Goal: Transaction & Acquisition: Purchase product/service

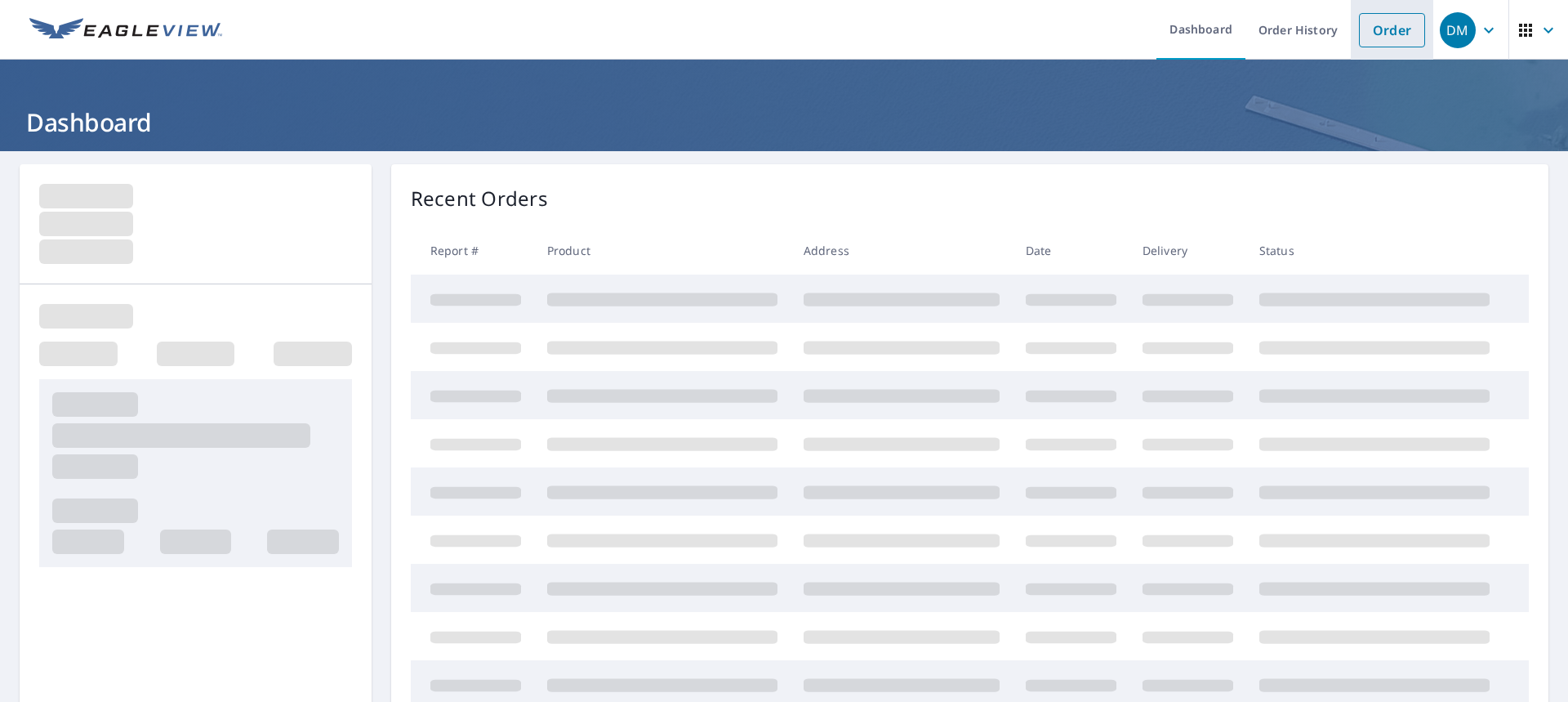
click at [1397, 34] on link "Order" at bounding box center [1391, 30] width 66 height 34
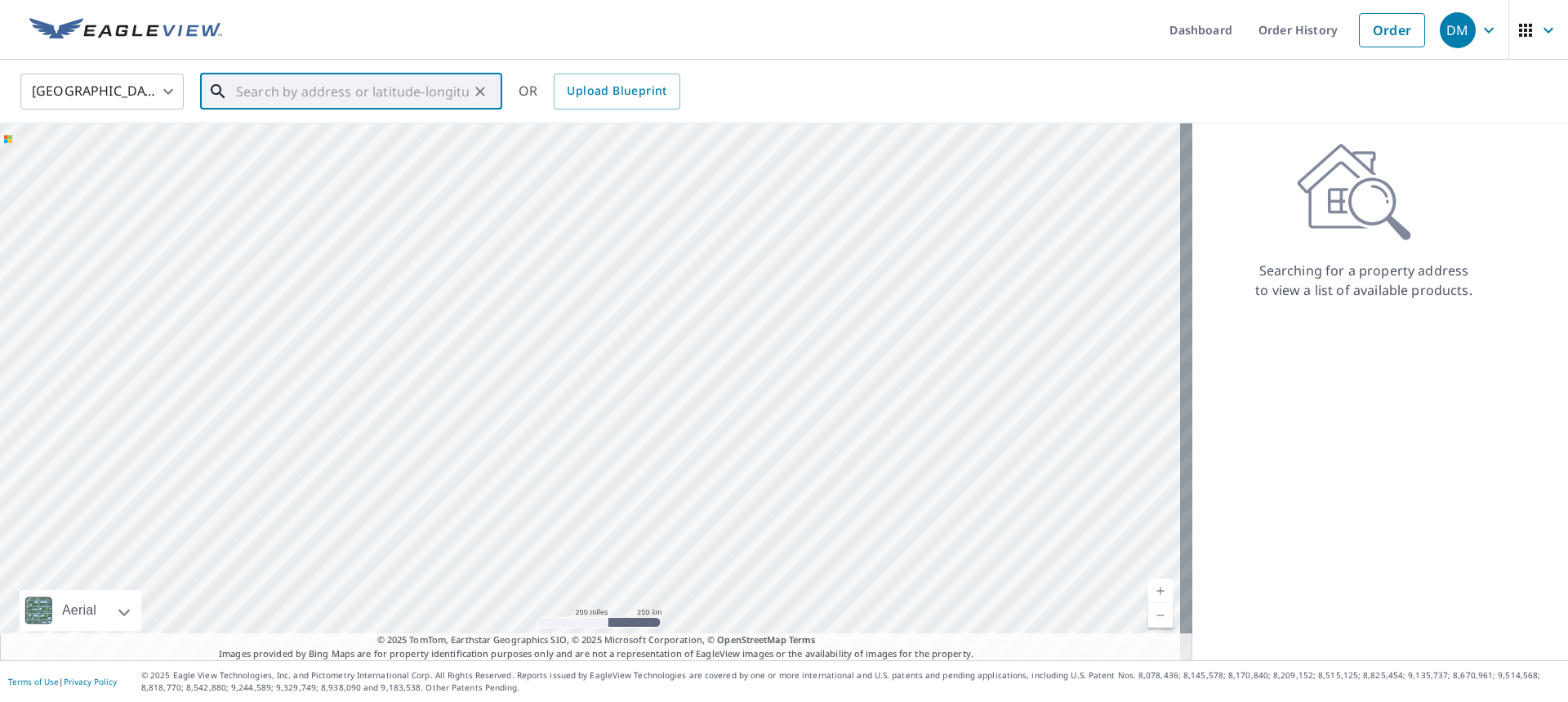
click at [449, 82] on input "text" at bounding box center [352, 91] width 233 height 45
type input "7"
click at [305, 158] on p "[PERSON_NAME][GEOGRAPHIC_DATA]" at bounding box center [361, 156] width 256 height 16
type input "[STREET_ADDRESS][PERSON_NAME]"
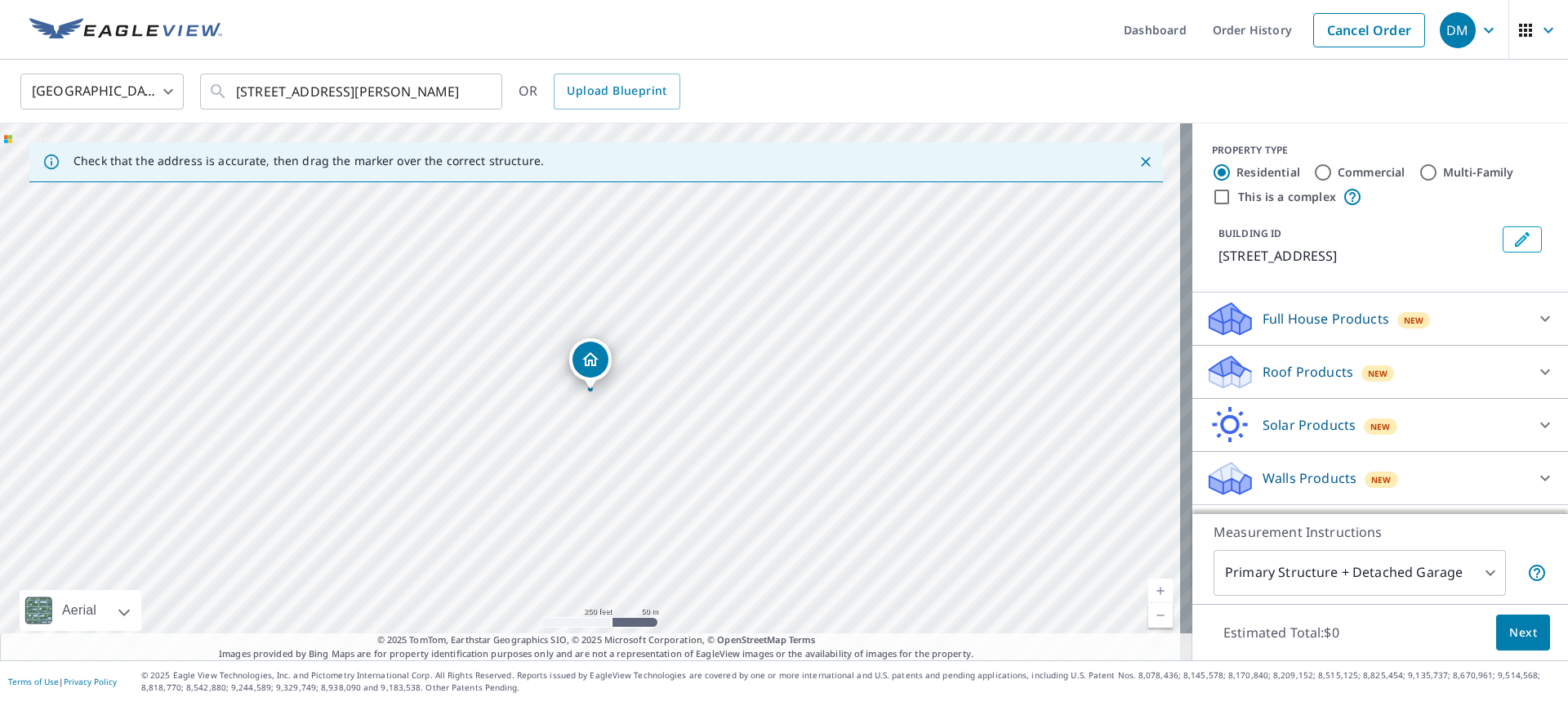
click at [1266, 369] on p "Roof Products" at bounding box center [1308, 371] width 91 height 20
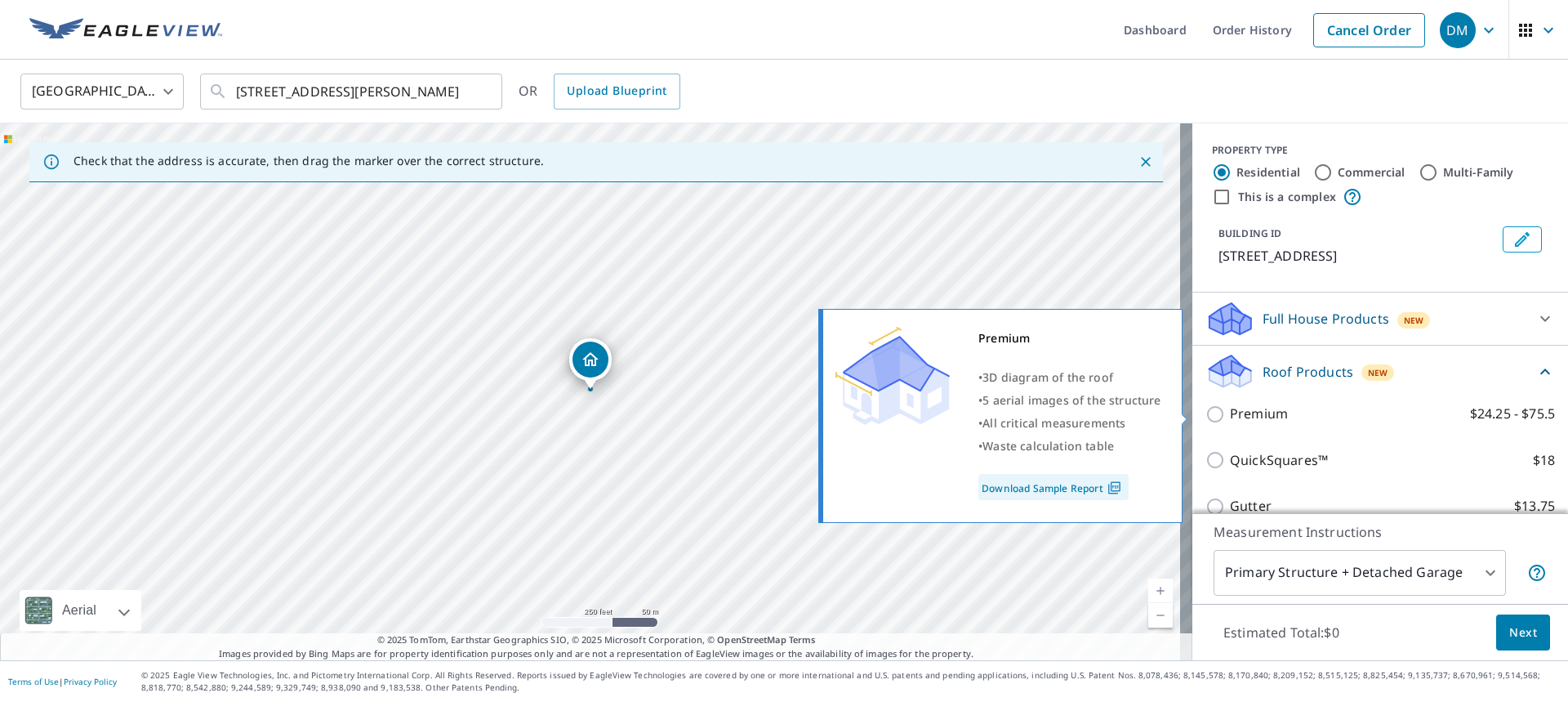
click at [1242, 409] on p "Premium" at bounding box center [1259, 414] width 58 height 21
click at [1230, 409] on input "Premium $24.25 - $75.5" at bounding box center [1218, 414] width 25 height 20
checkbox input "true"
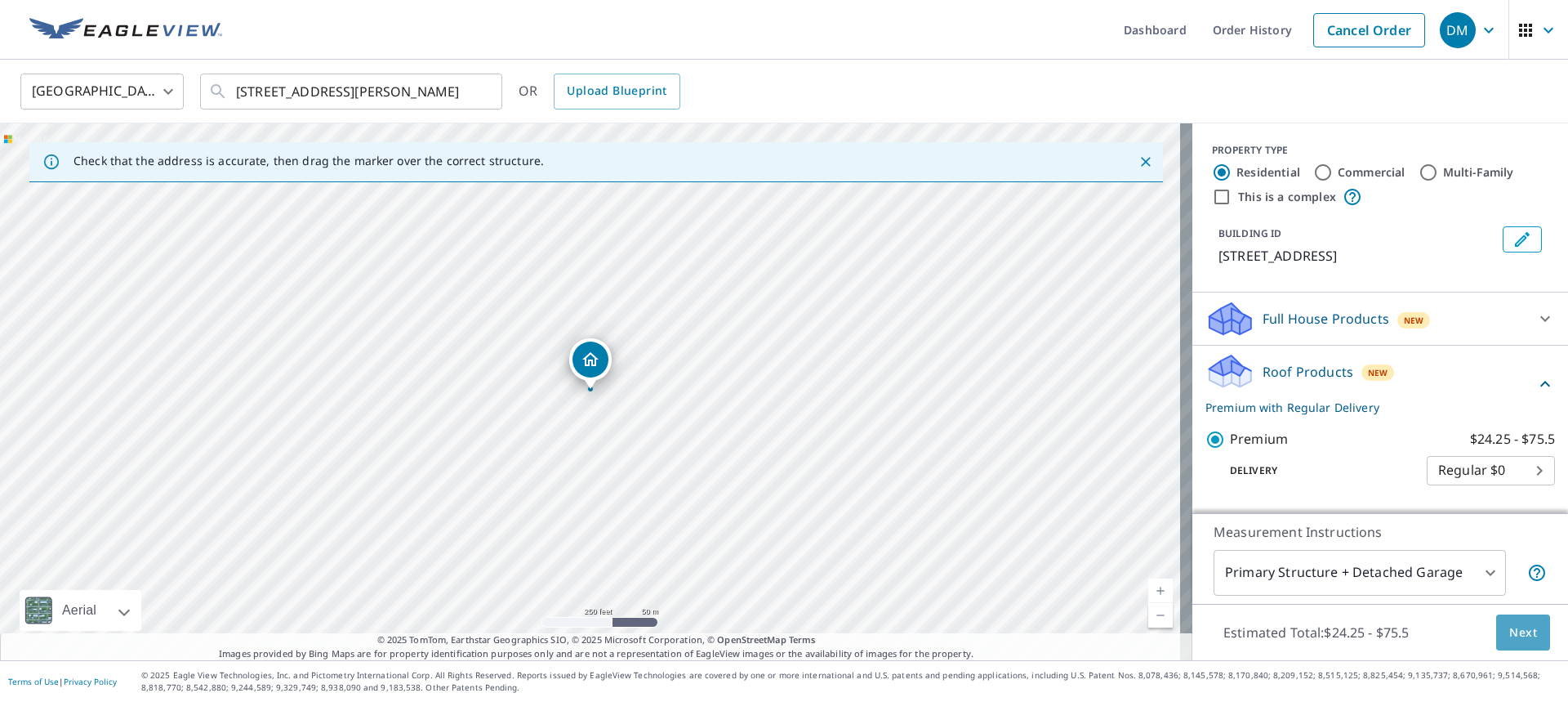
click at [1509, 628] on span "Next" at bounding box center [1523, 633] width 27 height 21
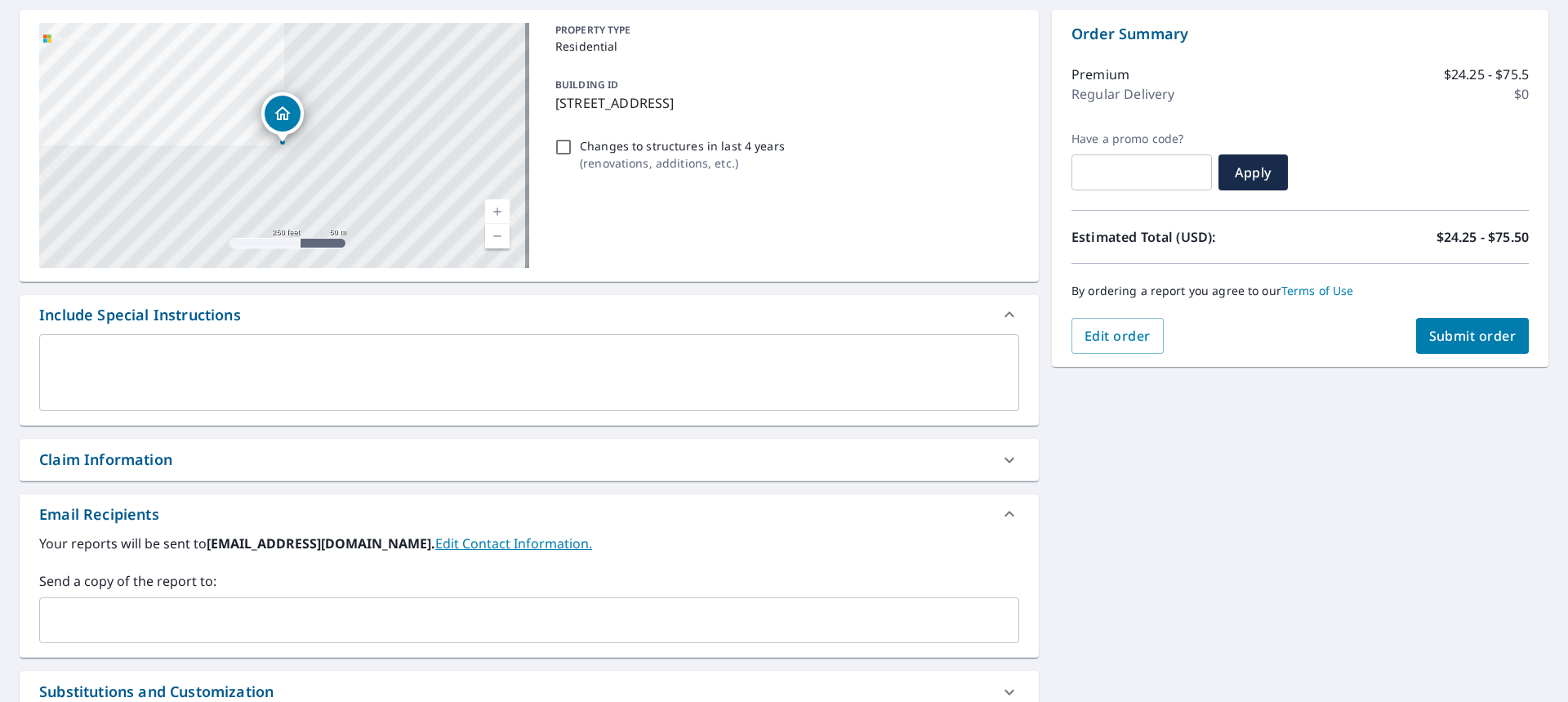
scroll to position [164, 0]
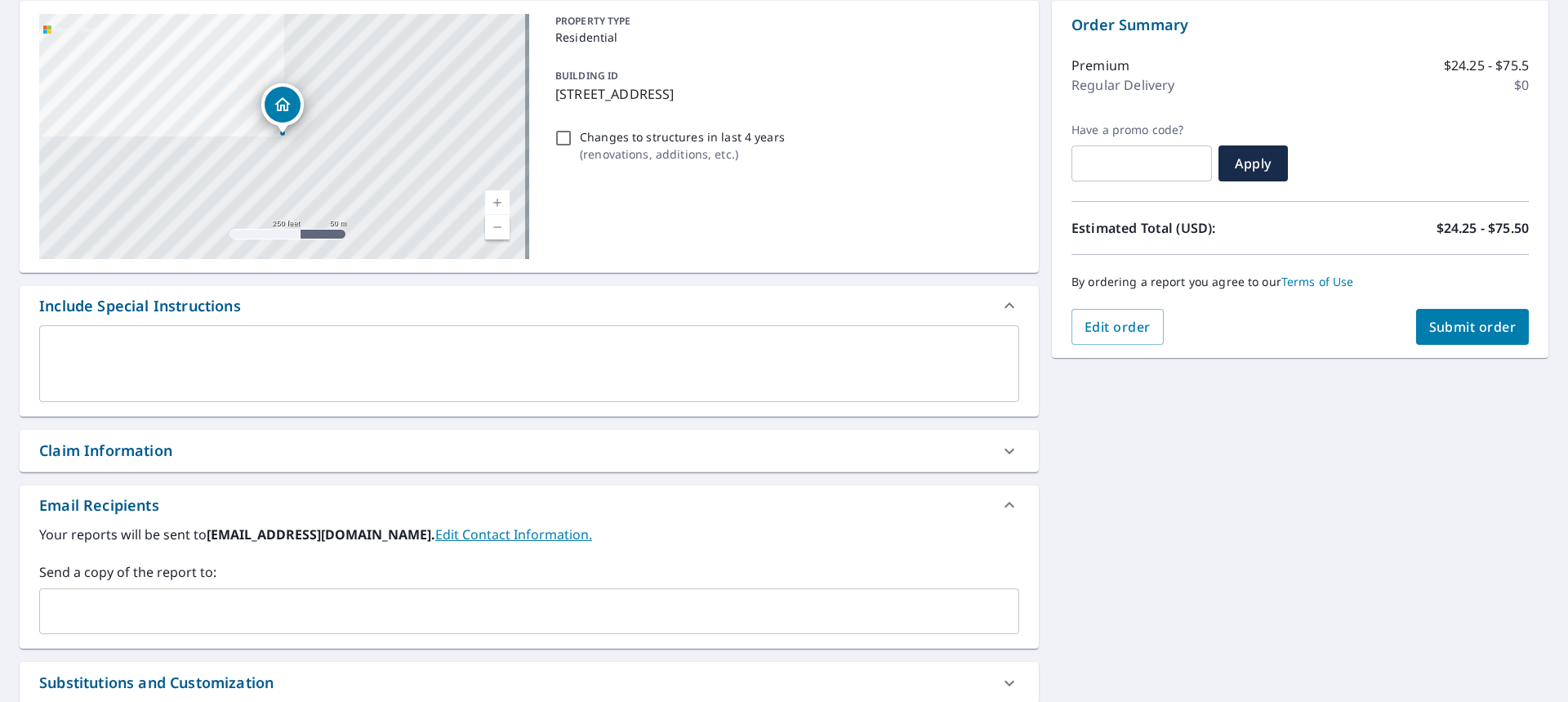
click at [173, 449] on div "Claim Information" at bounding box center [514, 451] width 950 height 22
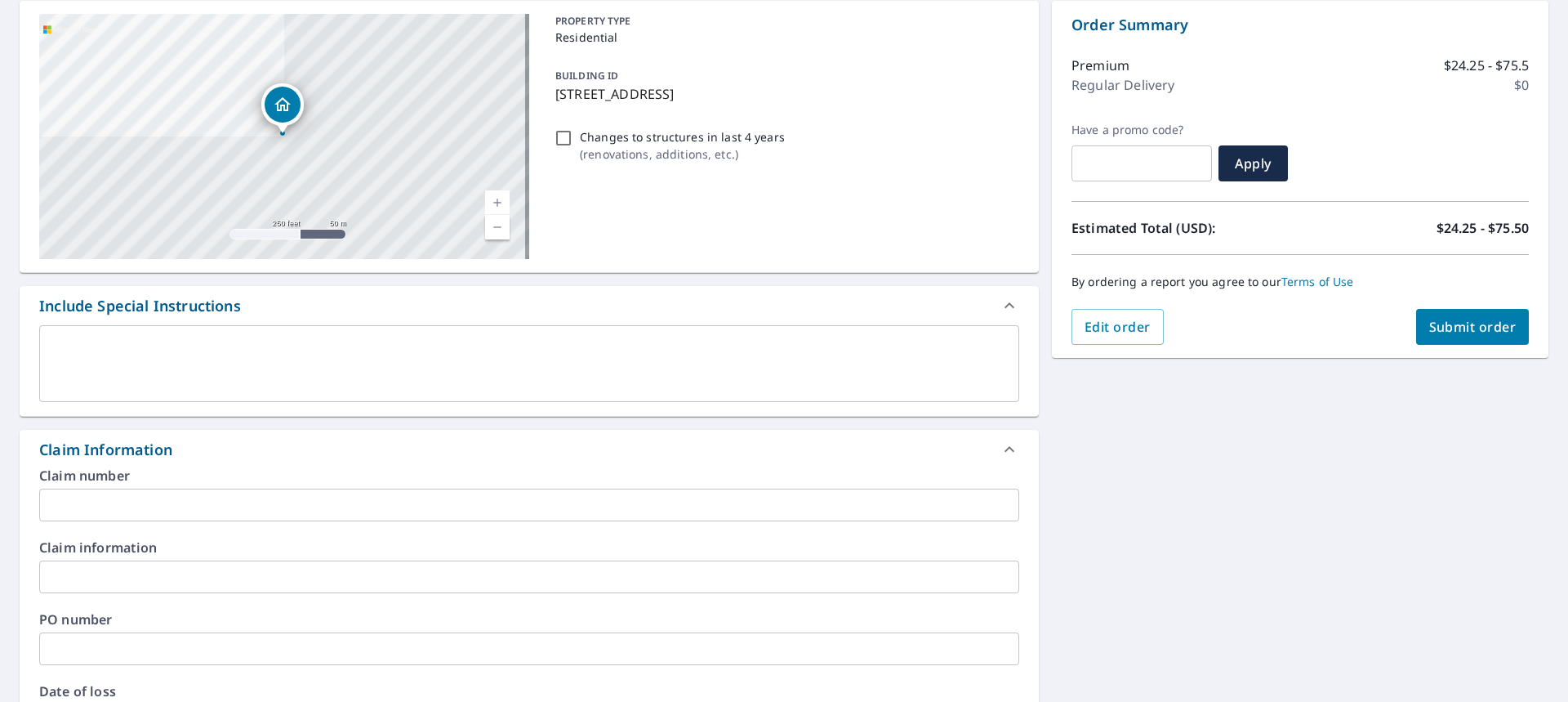
click at [138, 506] on input "text" at bounding box center [530, 505] width 980 height 33
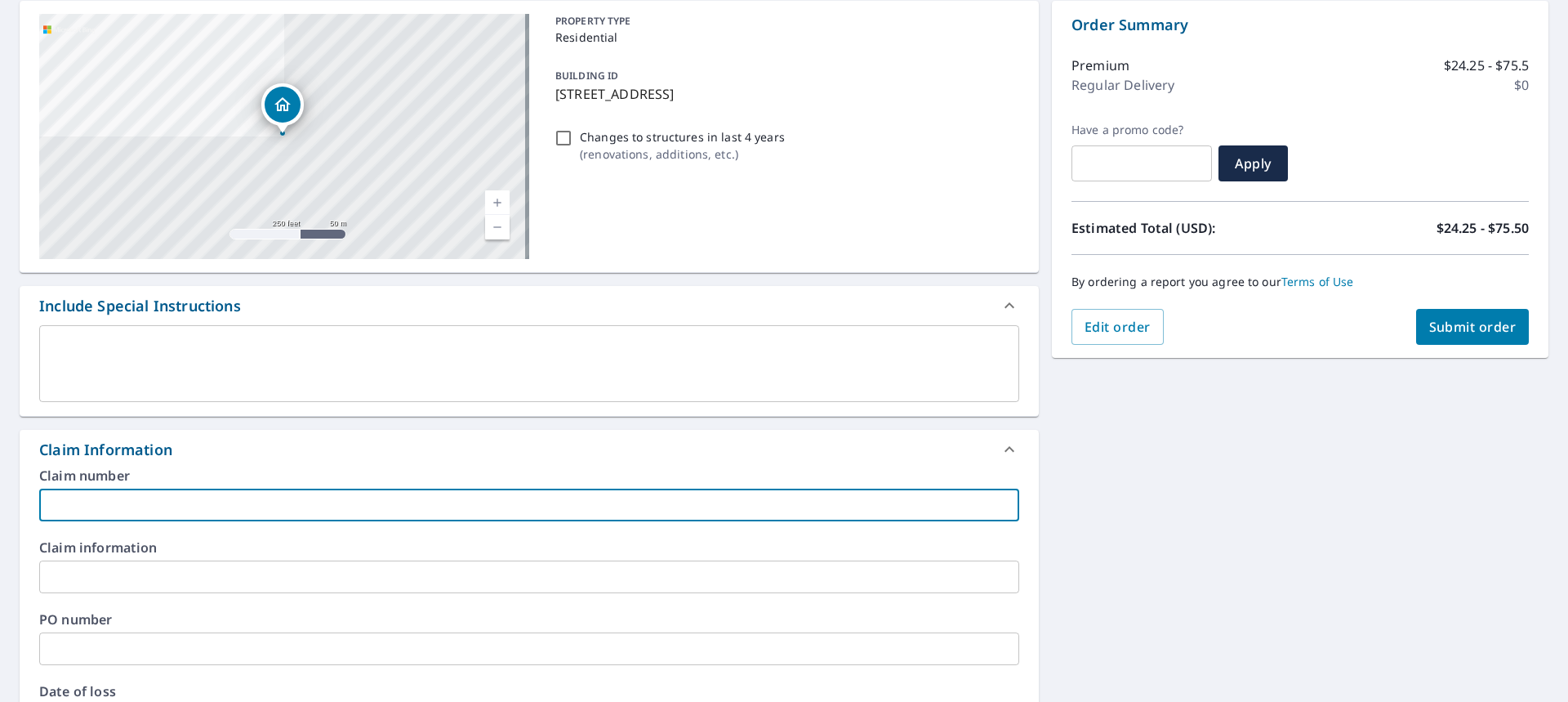
type input "[PERSON_NAME]"
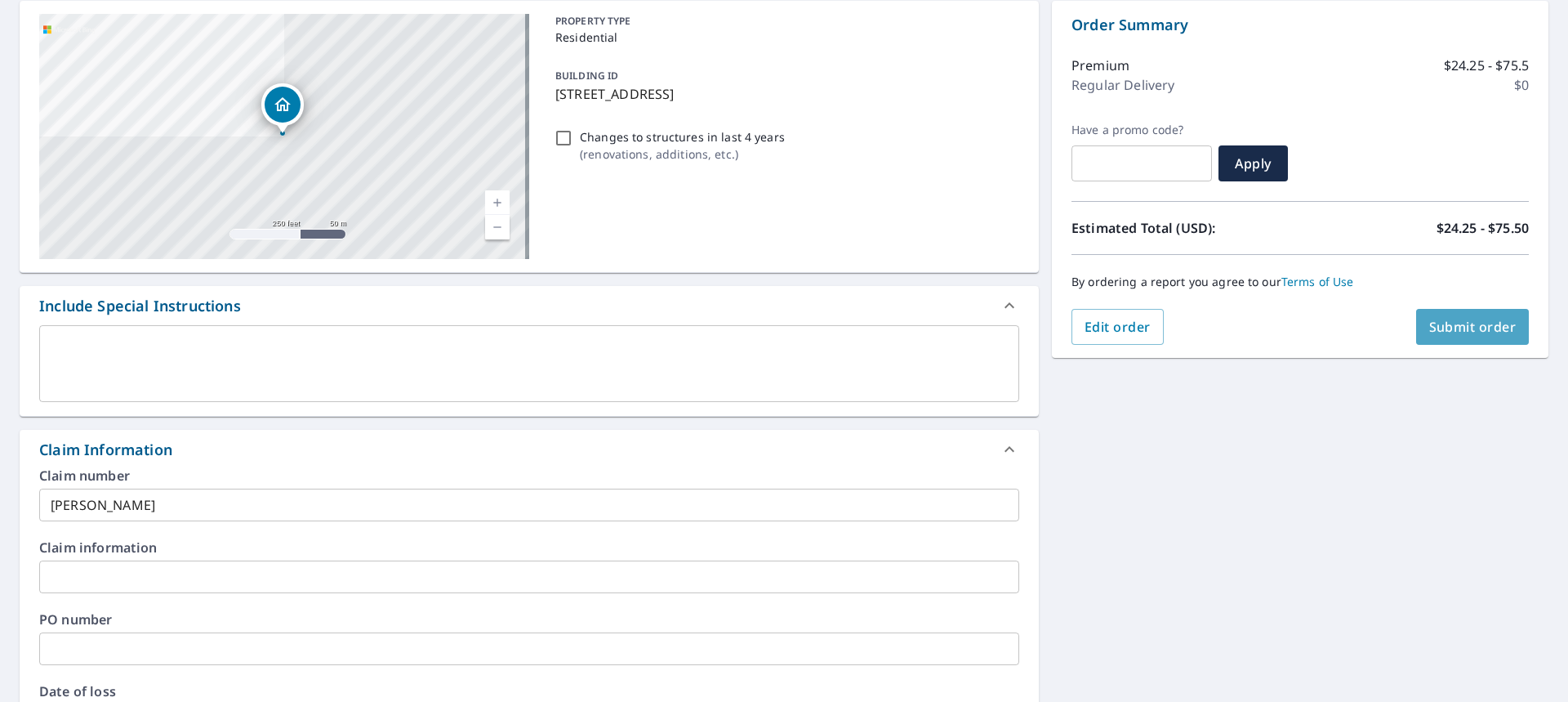
click at [1469, 324] on span "Submit order" at bounding box center [1473, 327] width 87 height 18
